Goal: Ask a question: Seek information or help from site administrators or community

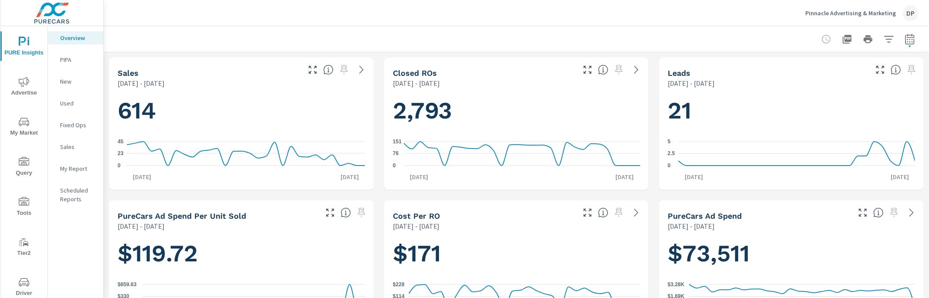
click at [193, 23] on div "Pinnacle Advertising & Marketing DP" at bounding box center [516, 13] width 804 height 26
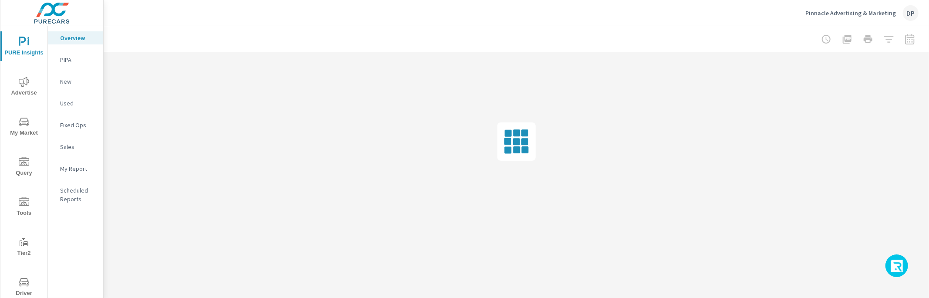
click at [897, 263] on icon "button" at bounding box center [897, 267] width 14 height 15
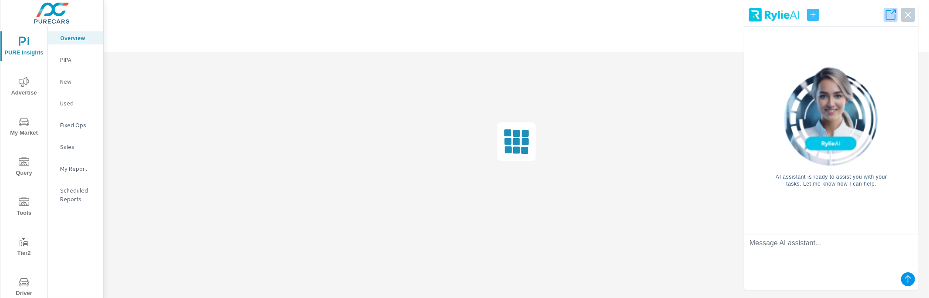
click at [889, 17] on icon "button" at bounding box center [890, 15] width 12 height 12
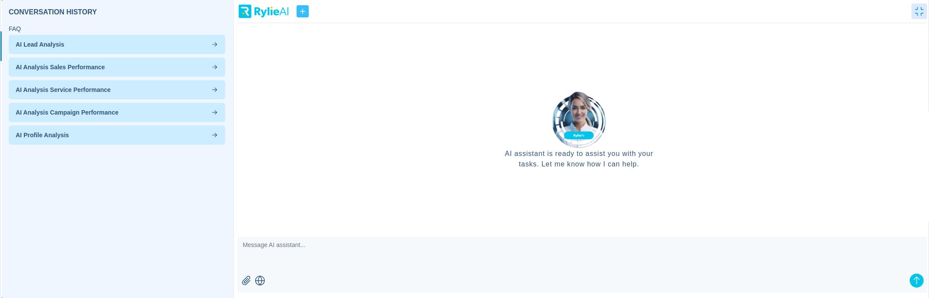
click at [149, 88] on p "AI Analysis Service Performance" at bounding box center [117, 89] width 202 height 9
click at [215, 88] on icon "button" at bounding box center [214, 89] width 7 height 7
click at [915, 9] on icon "button" at bounding box center [919, 11] width 9 height 9
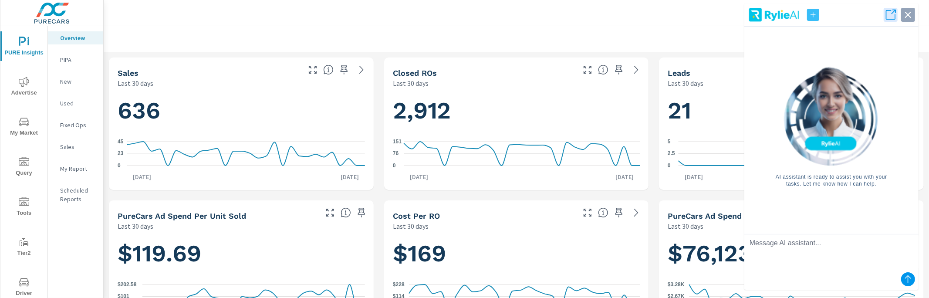
click at [910, 17] on icon "button" at bounding box center [908, 15] width 12 height 12
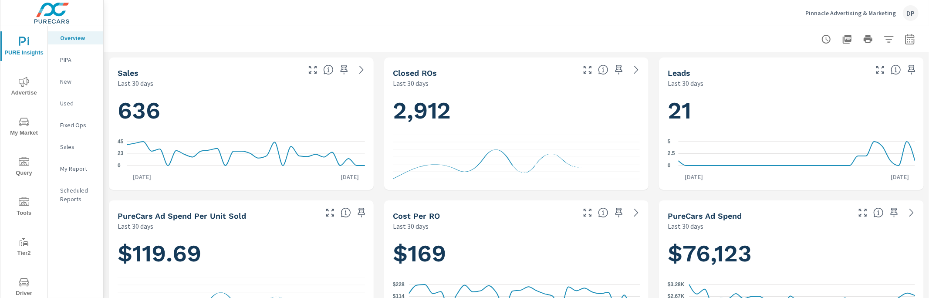
scroll to position [0, 0]
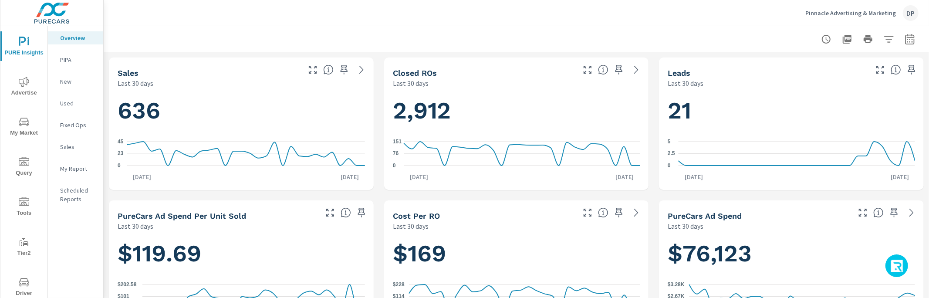
scroll to position [0, 0]
click at [888, 265] on button "button" at bounding box center [896, 265] width 23 height 23
click at [900, 266] on icon "button" at bounding box center [897, 267] width 14 height 15
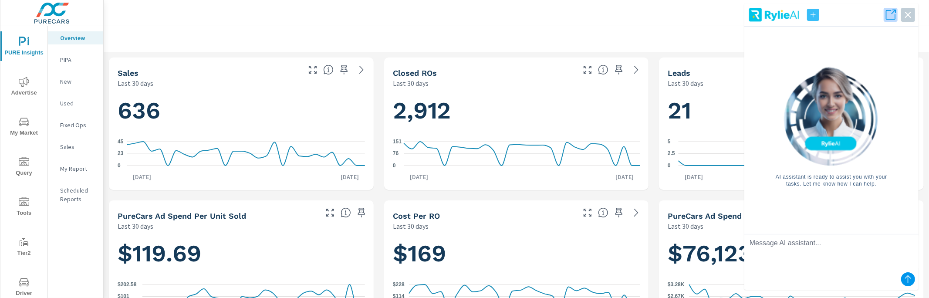
click at [885, 13] on icon "button" at bounding box center [890, 15] width 12 height 12
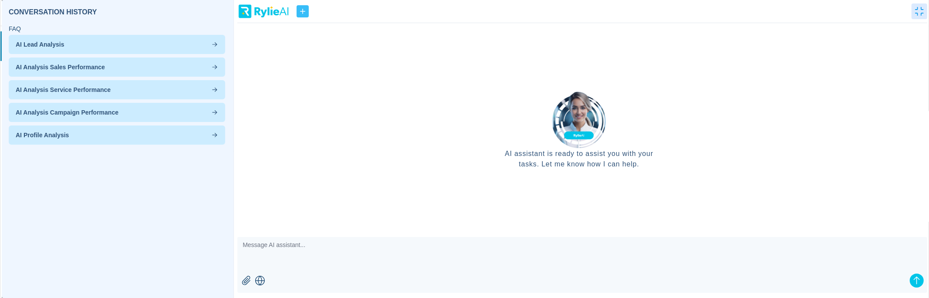
click at [53, 69] on span "AI Analysis Sales Performance" at bounding box center [60, 67] width 89 height 9
click at [213, 67] on icon "button" at bounding box center [214, 67] width 7 height 7
click at [409, 265] on textarea at bounding box center [582, 254] width 690 height 35
type textarea "sdfgdfsgdg"
click at [912, 280] on icon "submit" at bounding box center [916, 280] width 10 height 10
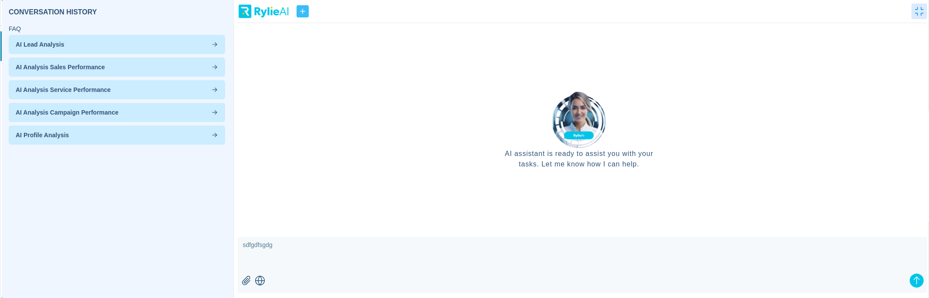
click at [912, 280] on icon "submit" at bounding box center [916, 280] width 10 height 10
click at [922, 10] on icon "button" at bounding box center [919, 11] width 9 height 9
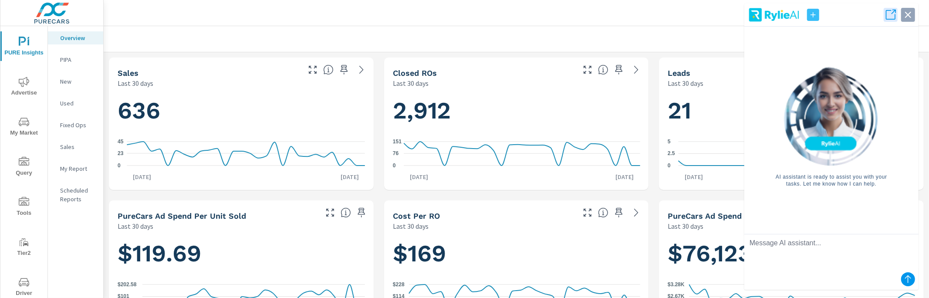
click at [911, 16] on icon "button" at bounding box center [908, 15] width 12 height 12
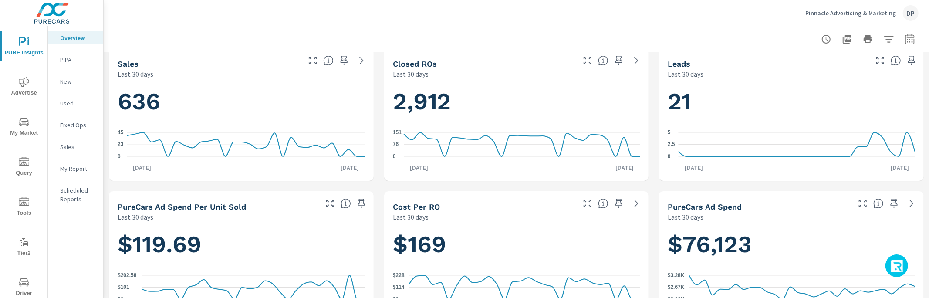
scroll to position [0, 0]
